Goal: Transaction & Acquisition: Purchase product/service

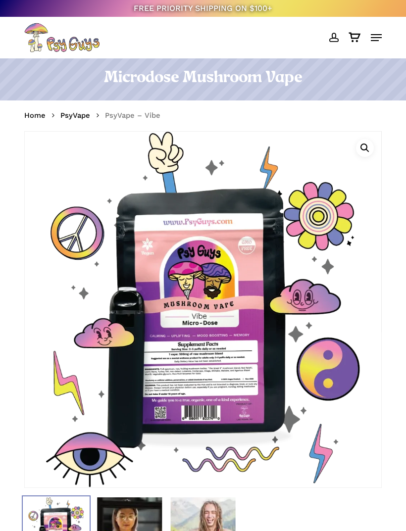
click at [353, 48] on link "3" at bounding box center [355, 38] width 22 height 30
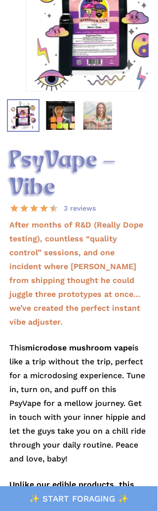
scroll to position [226, 0]
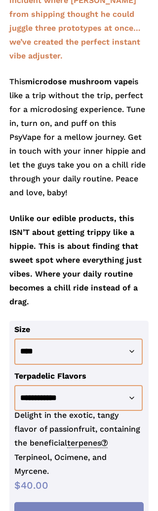
scroll to position [455, 0]
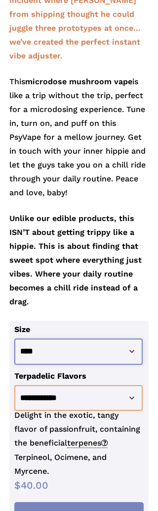
click at [85, 338] on select "**********" at bounding box center [78, 351] width 128 height 26
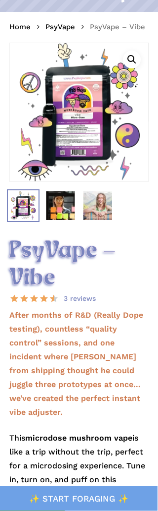
scroll to position [0, 0]
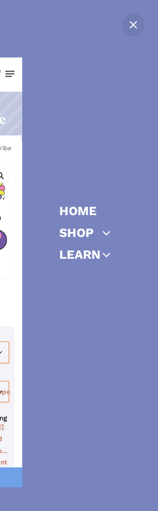
click at [102, 229] on icon "Off Canvas Menu" at bounding box center [107, 233] width 14 height 14
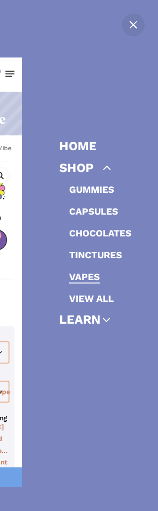
click at [92, 230] on link "Chocolates" at bounding box center [100, 232] width 62 height 11
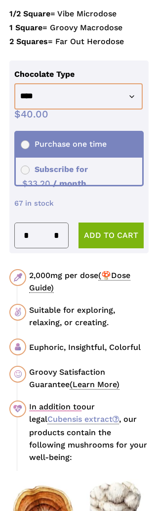
scroll to position [649, 0]
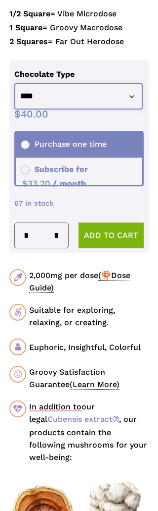
click at [117, 96] on select "**********" at bounding box center [78, 96] width 128 height 26
select select "**********"
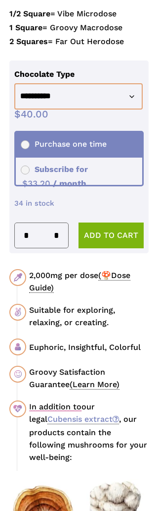
click at [104, 228] on button "Add to cart" at bounding box center [111, 235] width 65 height 26
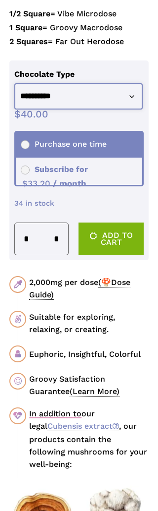
click at [122, 92] on select "**********" at bounding box center [78, 96] width 128 height 26
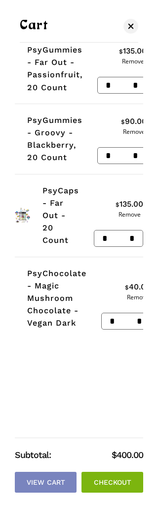
scroll to position [661, 0]
click at [66, 192] on link "PsyCaps - Far Out - 20 Count" at bounding box center [61, 215] width 37 height 59
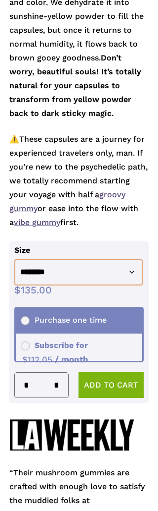
scroll to position [718, 0]
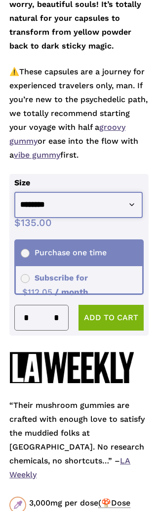
click at [93, 196] on select "**********" at bounding box center [78, 205] width 128 height 26
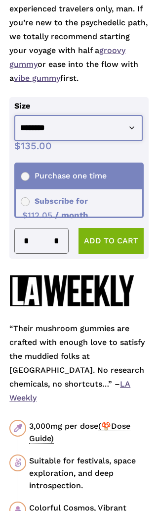
scroll to position [816, 0]
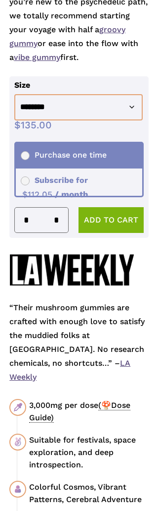
click at [104, 210] on button "Add to cart" at bounding box center [111, 220] width 65 height 26
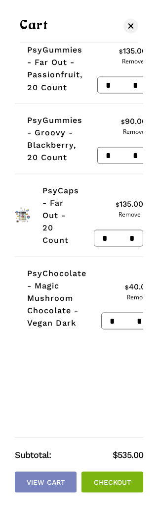
scroll to position [640, 0]
click at [130, 295] on link "Remove" at bounding box center [138, 297] width 26 height 6
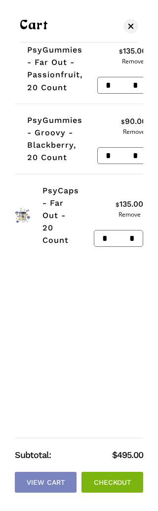
scroll to position [627, 0]
click at [136, 214] on link "Remove" at bounding box center [130, 214] width 28 height 6
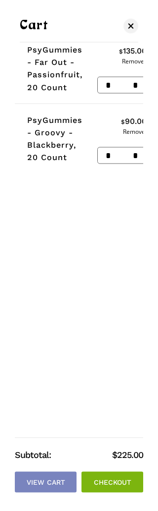
scroll to position [707, 0]
click at [141, 153] on input "*" at bounding box center [139, 156] width 16 height 16
type input "*"
click at [136, 16] on div "Cart Close Cart PsyGummies - Far Out - Passionfruit, 20 Count * PsyGummies - Fa…" at bounding box center [79, 255] width 158 height 511
click at [132, 26] on span "Cart" at bounding box center [131, 26] width 10 height 7
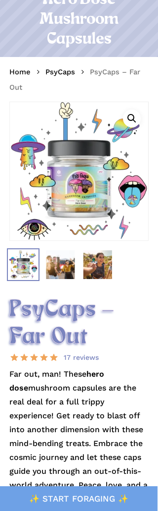
scroll to position [0, 0]
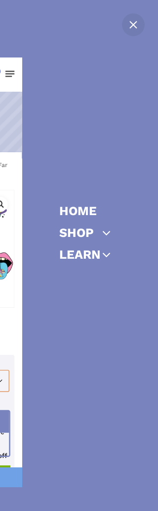
click at [103, 233] on icon "Off Canvas Menu" at bounding box center [107, 233] width 14 height 14
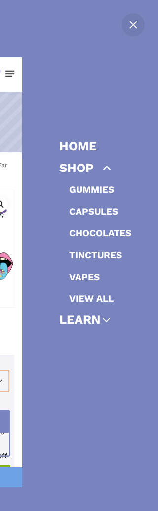
click at [104, 229] on link "Chocolates" at bounding box center [100, 232] width 62 height 11
click at [106, 208] on link "Capsules" at bounding box center [93, 211] width 49 height 11
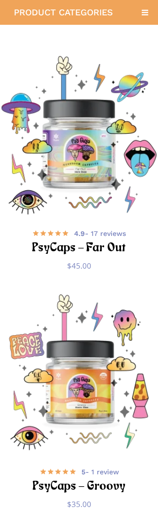
scroll to position [143, 0]
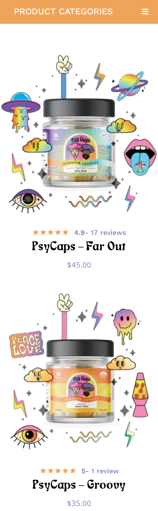
click at [110, 135] on img "PsyCaps - Far Out" at bounding box center [79, 134] width 158 height 158
click at [85, 151] on img "PsyCaps - Far Out" at bounding box center [79, 134] width 158 height 158
click at [103, 238] on h2 "PsyCaps – Far Out" at bounding box center [79, 247] width 134 height 18
click at [108, 238] on h2 "PsyCaps – Far Out" at bounding box center [79, 247] width 134 height 18
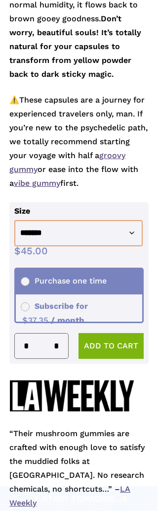
scroll to position [753, 0]
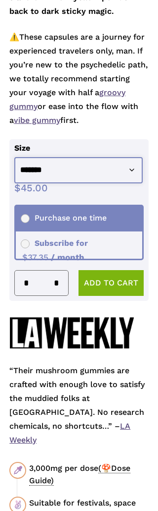
click at [103, 167] on select "**********" at bounding box center [78, 170] width 128 height 26
select select "********"
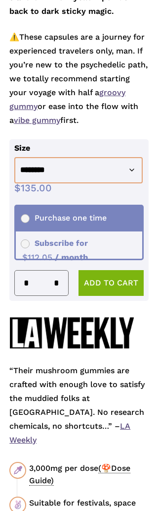
click at [115, 282] on button "Add to cart" at bounding box center [111, 283] width 65 height 26
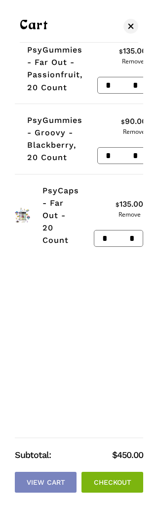
scroll to position [0, 0]
click at [108, 156] on input "*" at bounding box center [106, 156] width 16 height 16
type input "*"
click at [138, 24] on link "Close Cart" at bounding box center [131, 26] width 15 height 12
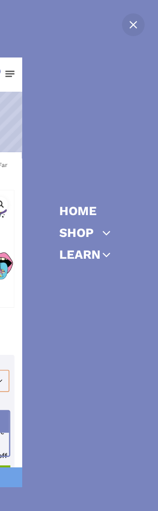
click at [87, 228] on link "Shop" at bounding box center [76, 232] width 35 height 12
click at [111, 227] on icon "Off Canvas Menu" at bounding box center [107, 233] width 14 height 14
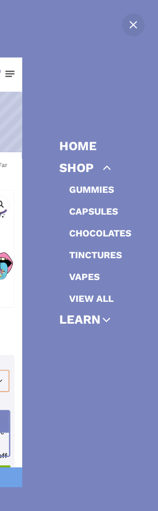
click at [109, 175] on icon "Off Canvas Menu" at bounding box center [107, 168] width 14 height 14
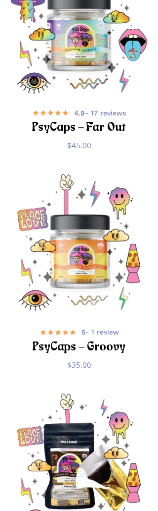
scroll to position [850, 0]
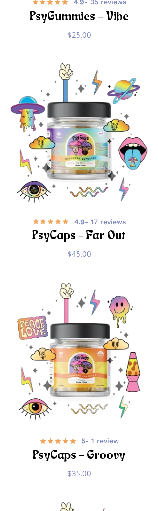
click at [101, 282] on img "PsyCaps - Groovy" at bounding box center [79, 352] width 140 height 140
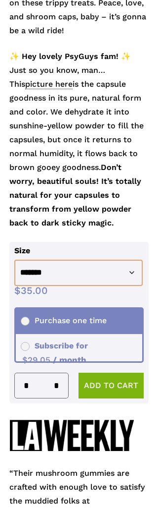
scroll to position [551, 0]
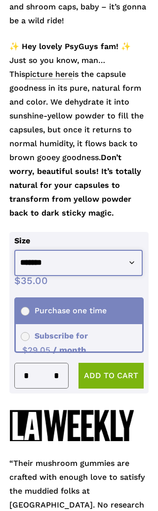
click at [111, 253] on select "**********" at bounding box center [78, 263] width 128 height 26
click at [104, 263] on select "**********" at bounding box center [78, 263] width 128 height 26
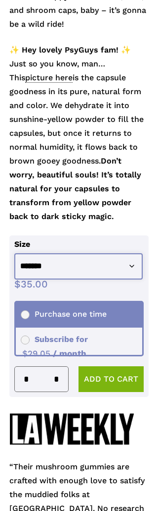
scroll to position [547, 0]
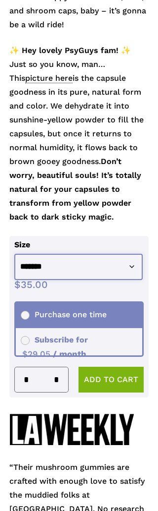
click at [101, 265] on select "**********" at bounding box center [78, 267] width 128 height 26
select select "********"
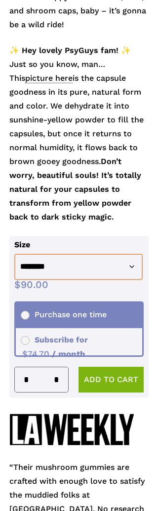
click at [117, 373] on button "Add to cart" at bounding box center [111, 380] width 65 height 26
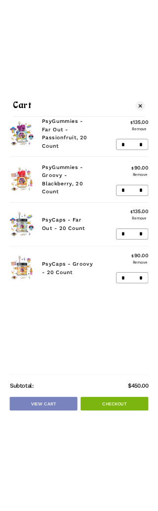
scroll to position [528, 0]
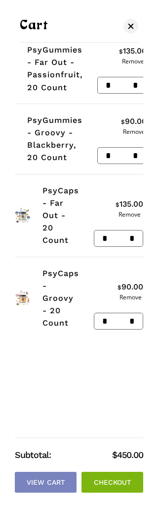
click at [115, 491] on link "Checkout" at bounding box center [113, 482] width 62 height 21
